Goal: Check status: Check status

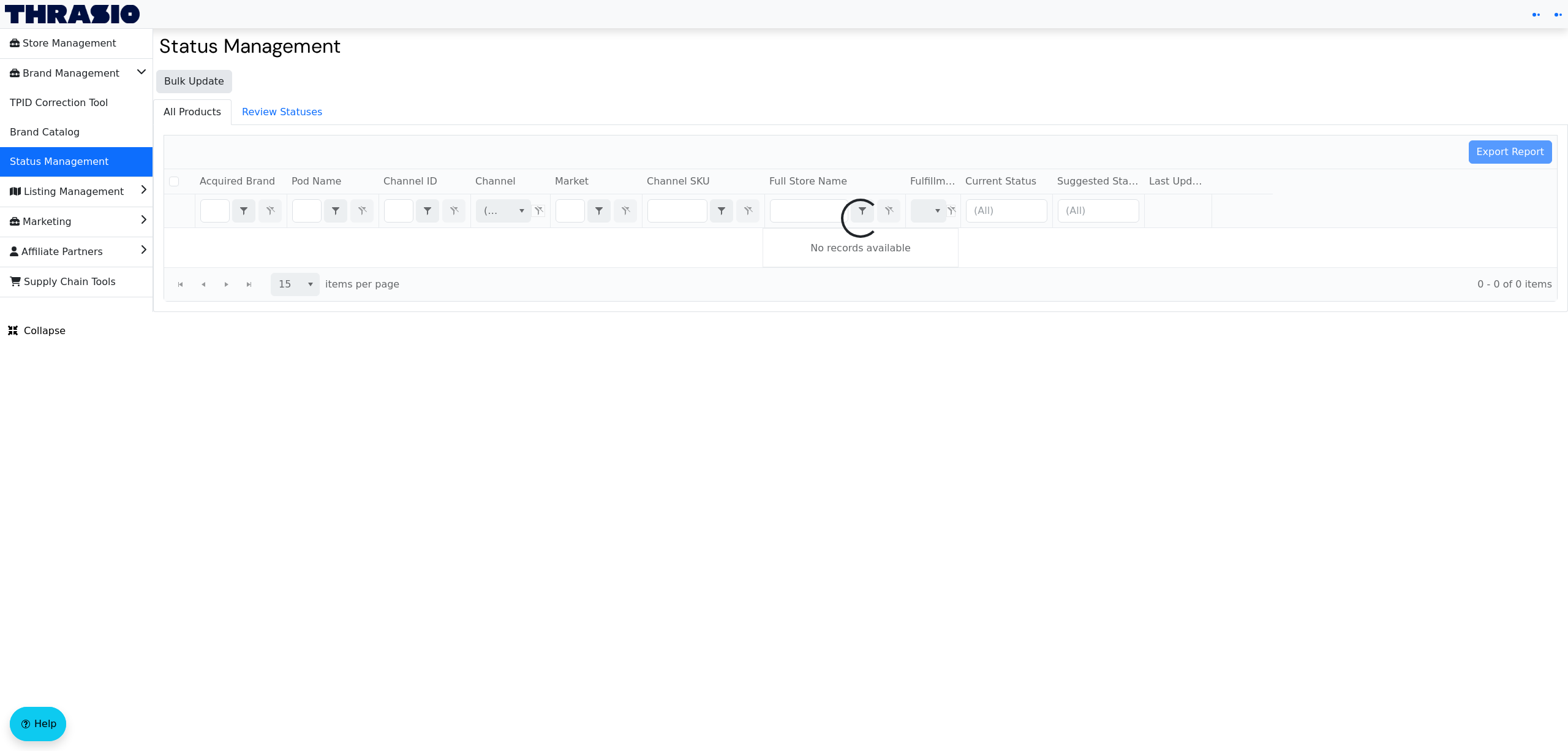
checkbox input "false"
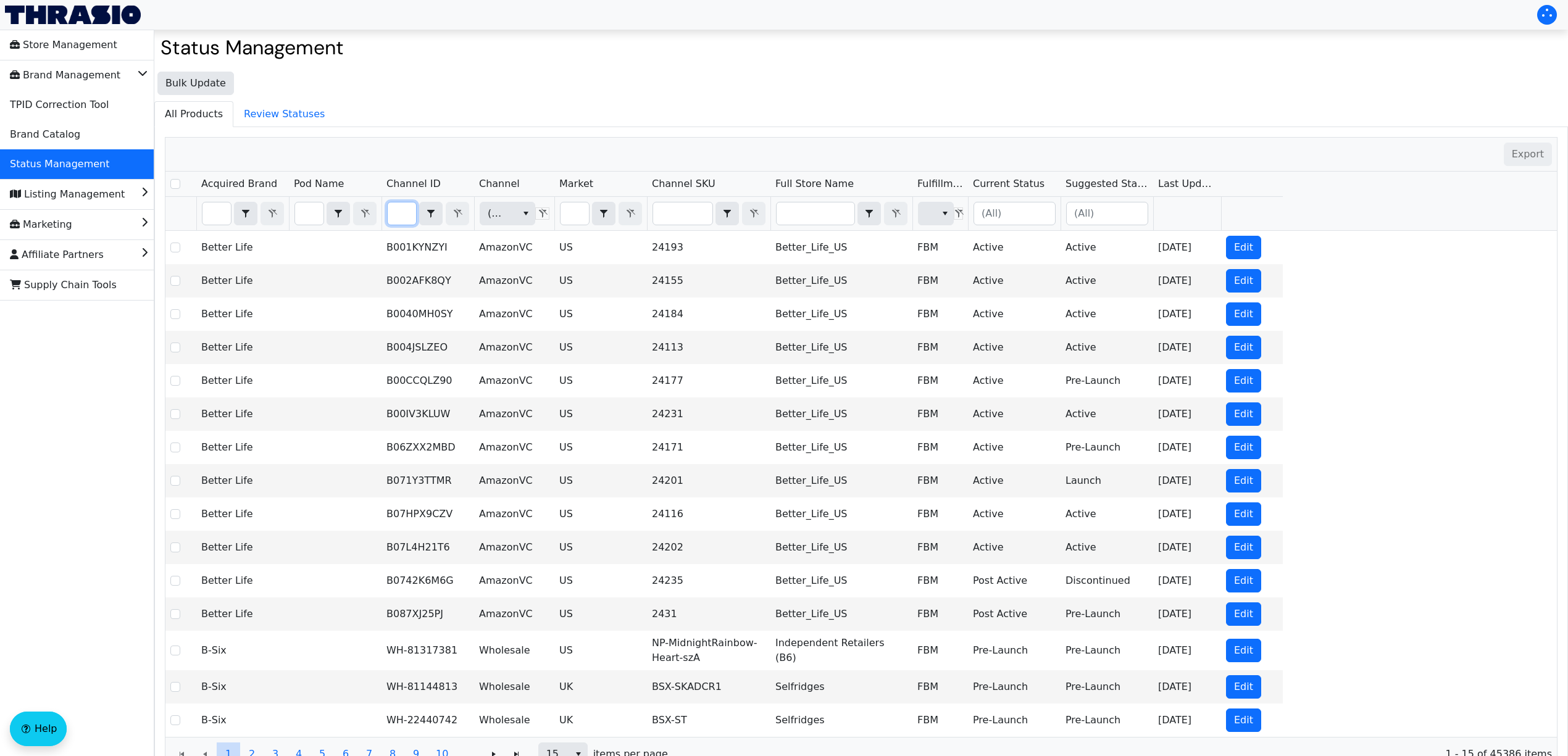
click at [400, 220] on input "Filter" at bounding box center [402, 213] width 28 height 22
type input "B0DZZWDTQZ"
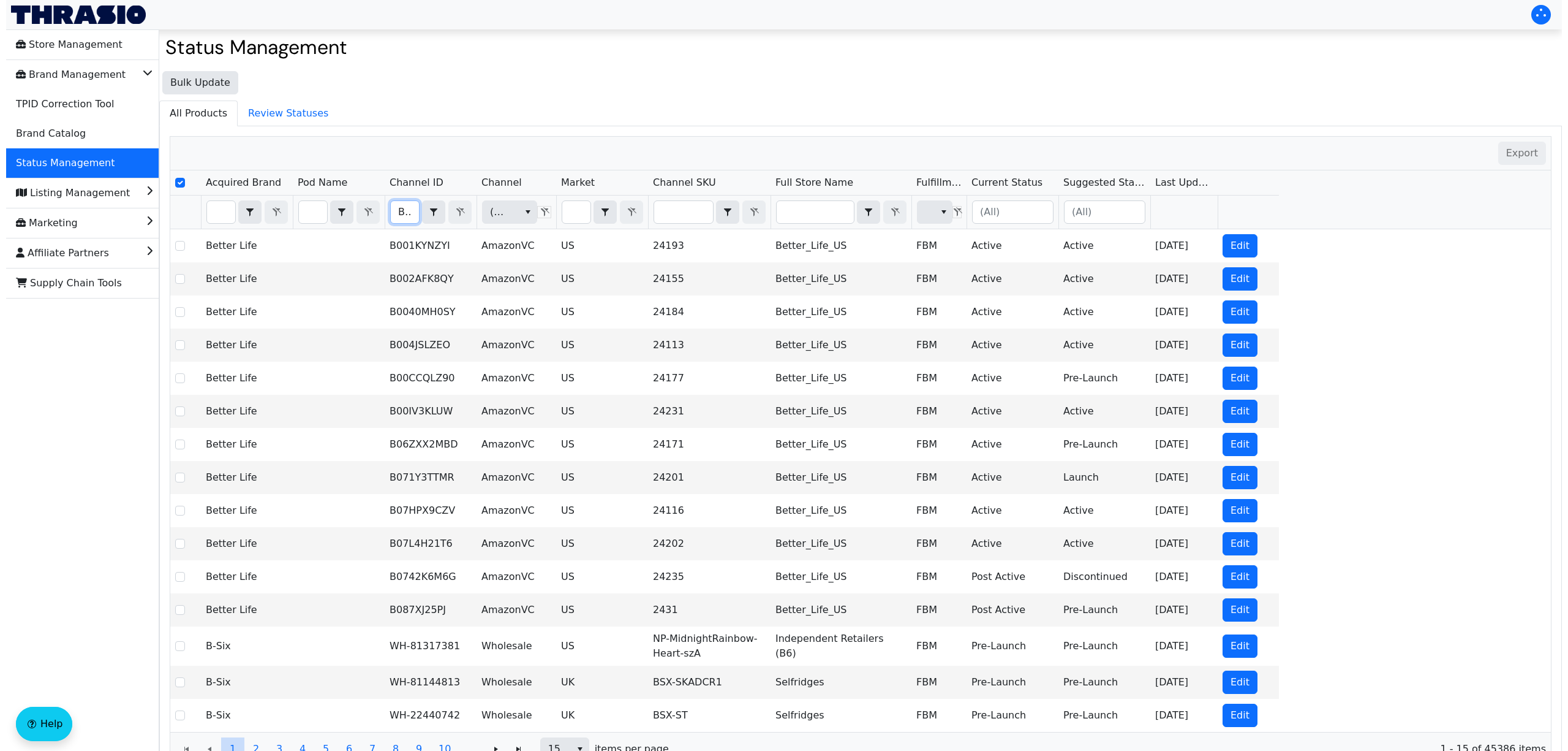
scroll to position [0, 49]
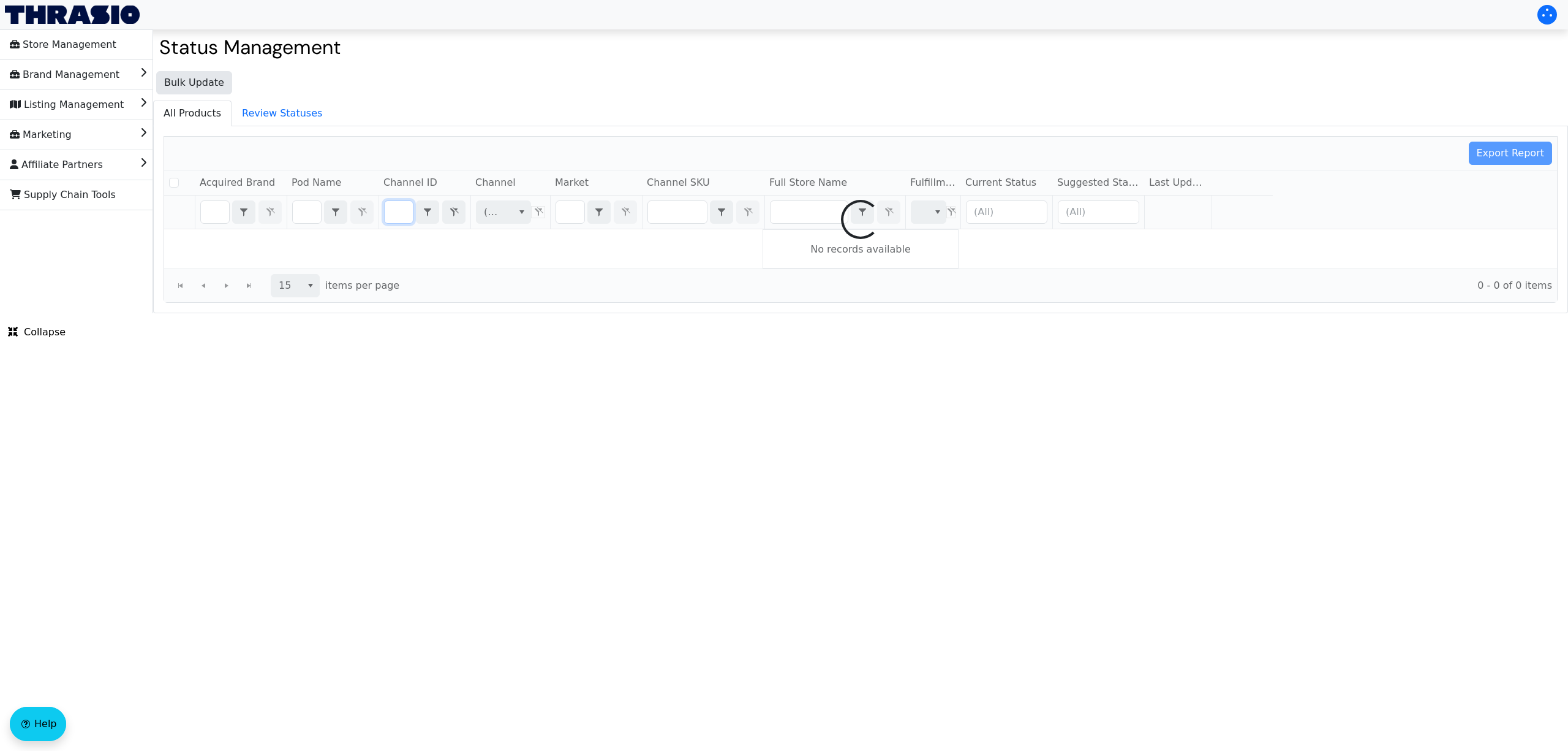
checkbox input "false"
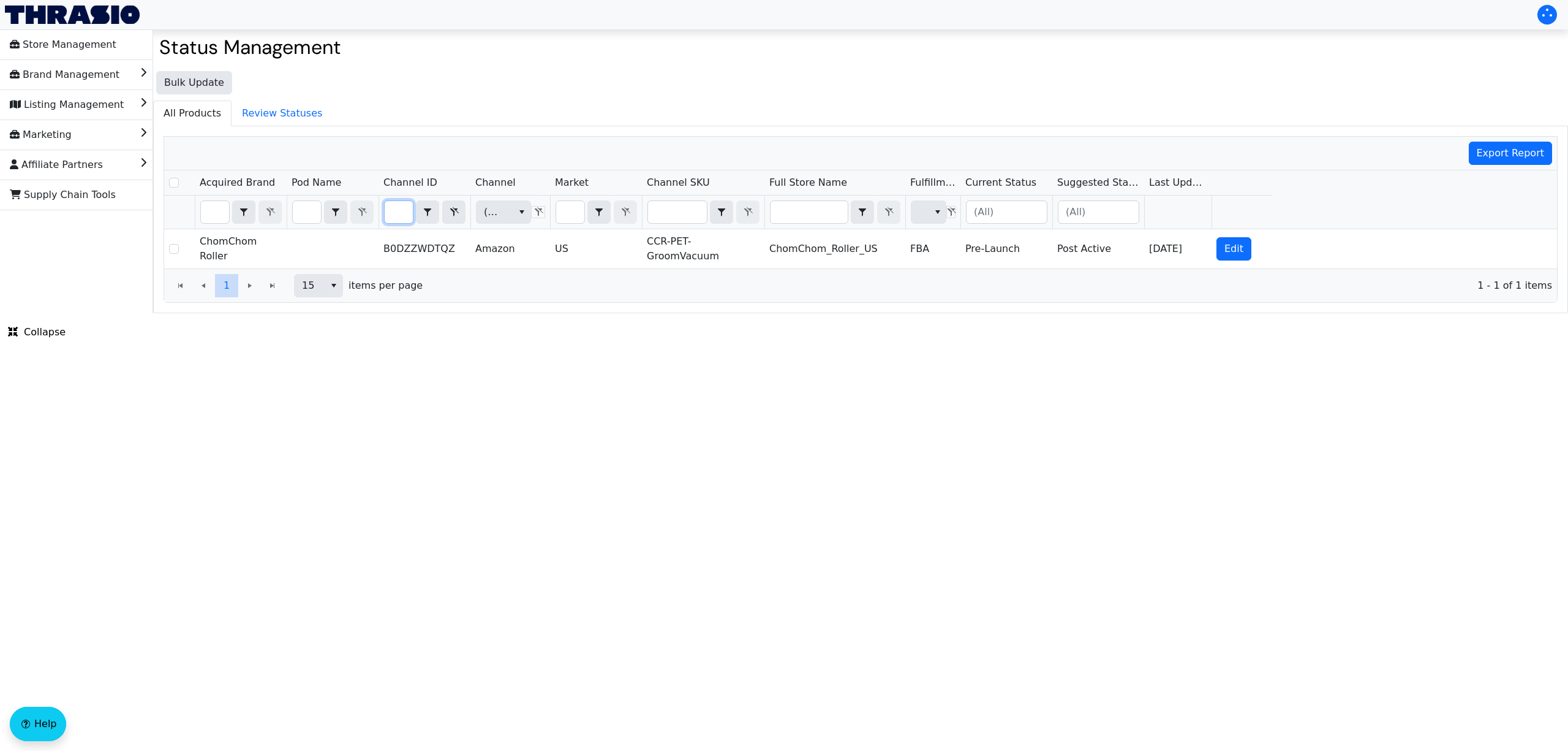
scroll to position [0, 0]
click at [399, 213] on input "B0DZZWDTQZ" at bounding box center [398, 212] width 28 height 22
type input "B0FBFM397H"
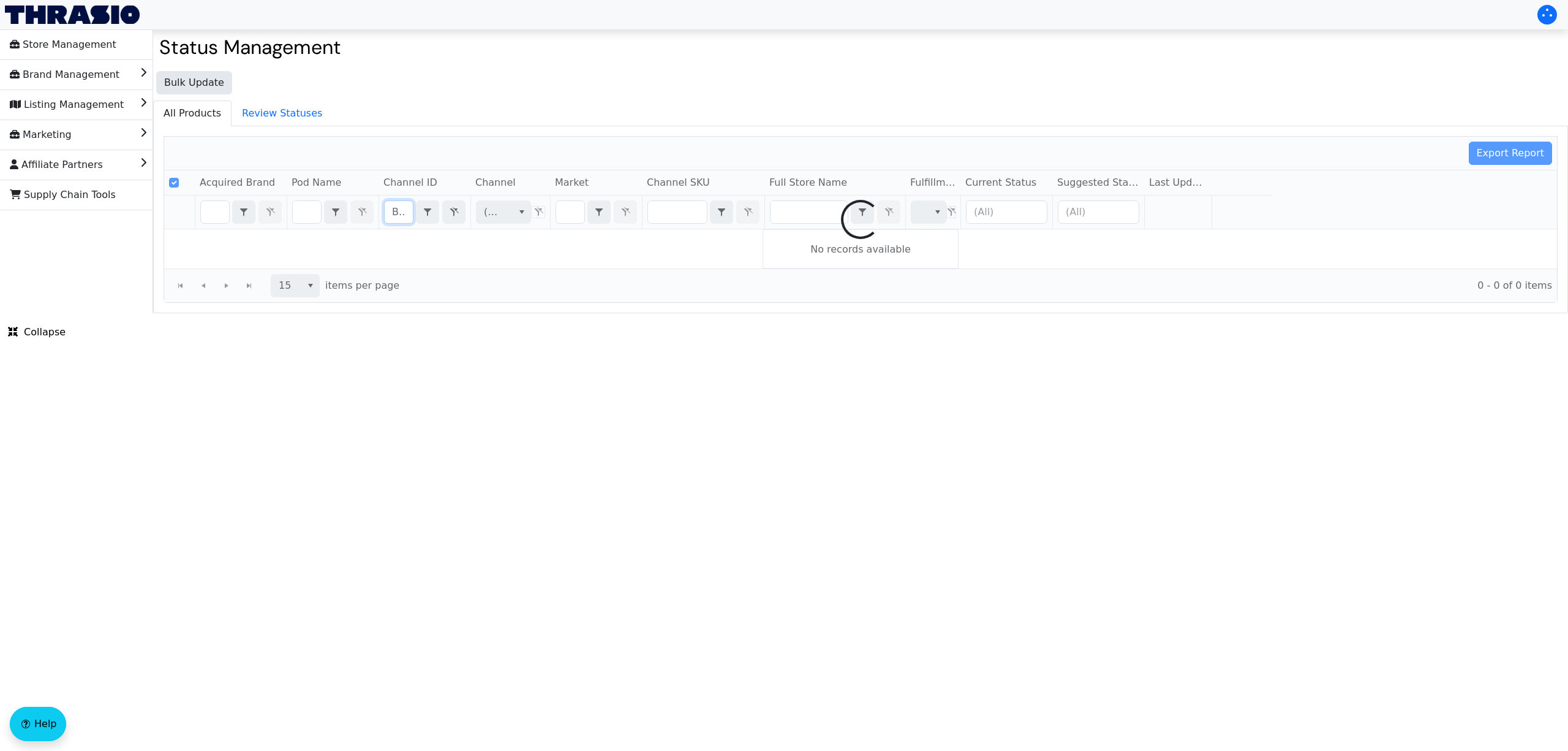
scroll to position [0, 45]
checkbox input "false"
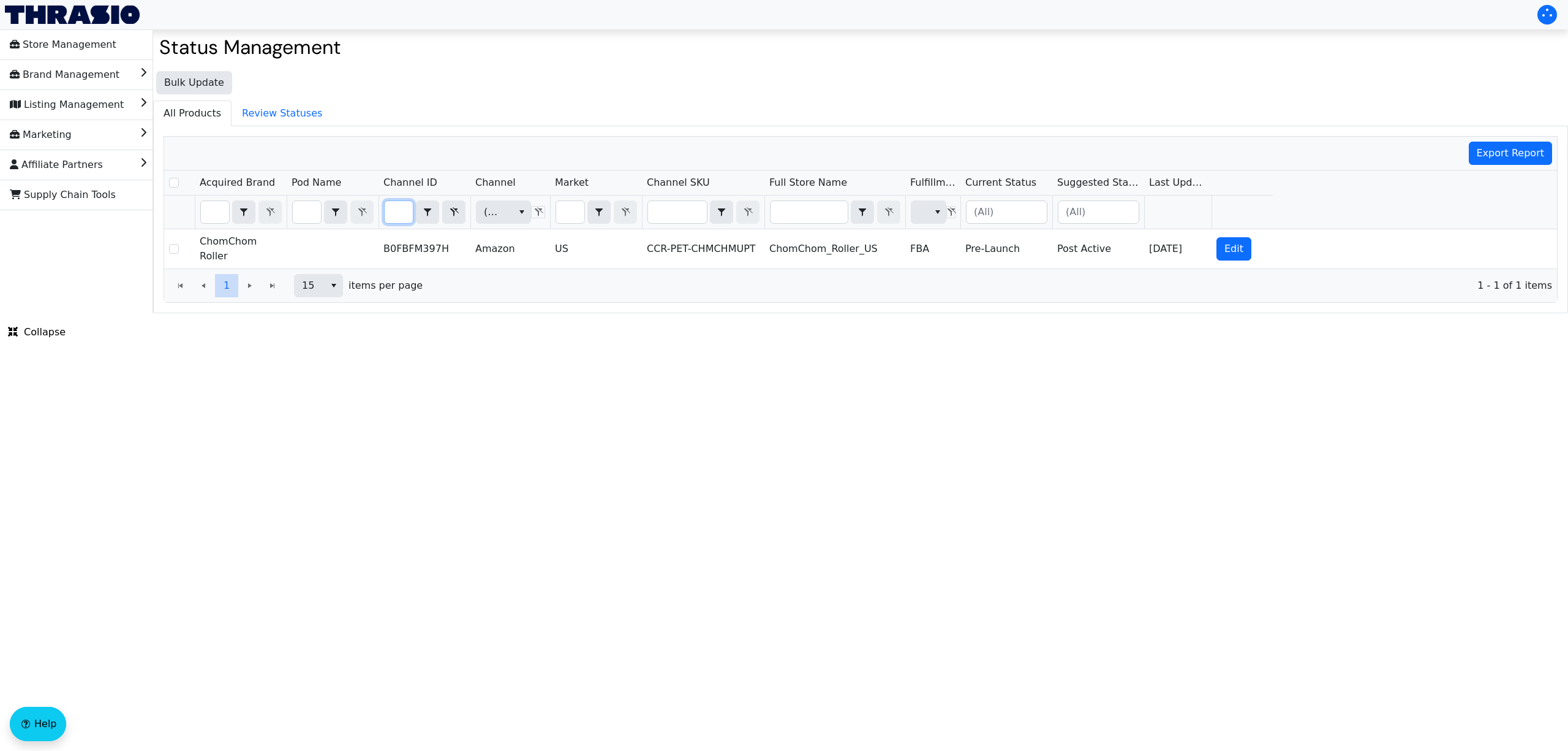
type input "B0FBFM397H"
